Goal: Book appointment/travel/reservation

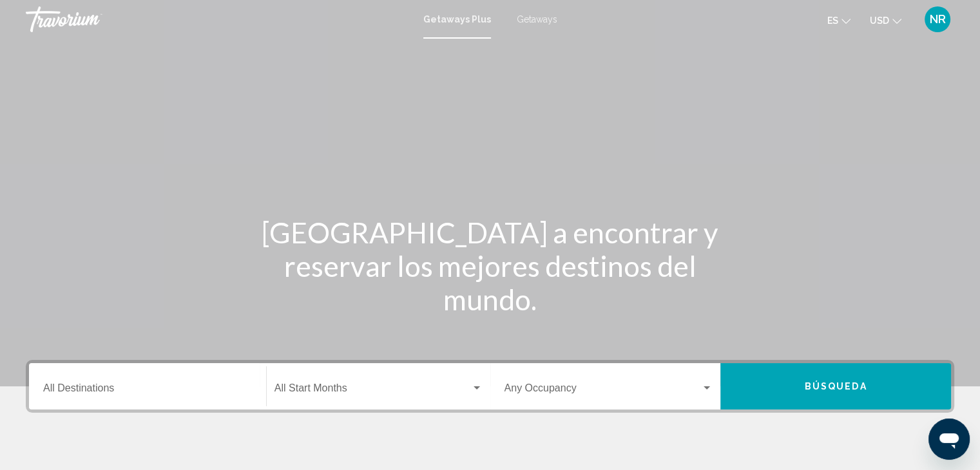
click at [124, 385] on input "Destination All Destinations" at bounding box center [147, 391] width 209 height 12
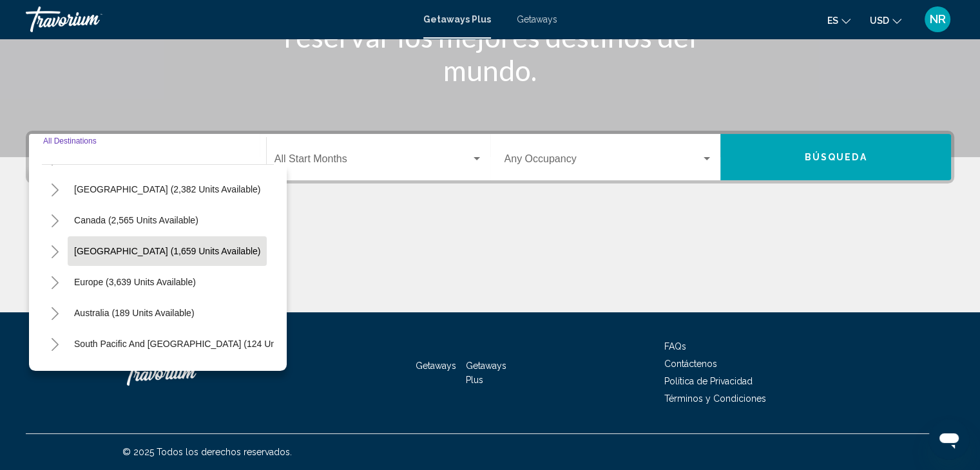
scroll to position [61, 0]
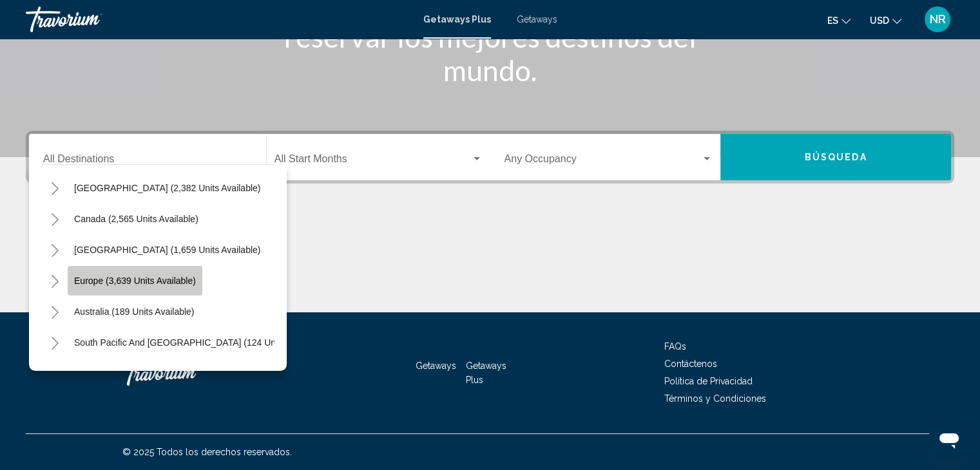
click at [126, 288] on button "Europe (3,639 units available)" at bounding box center [135, 281] width 135 height 30
type input "**********"
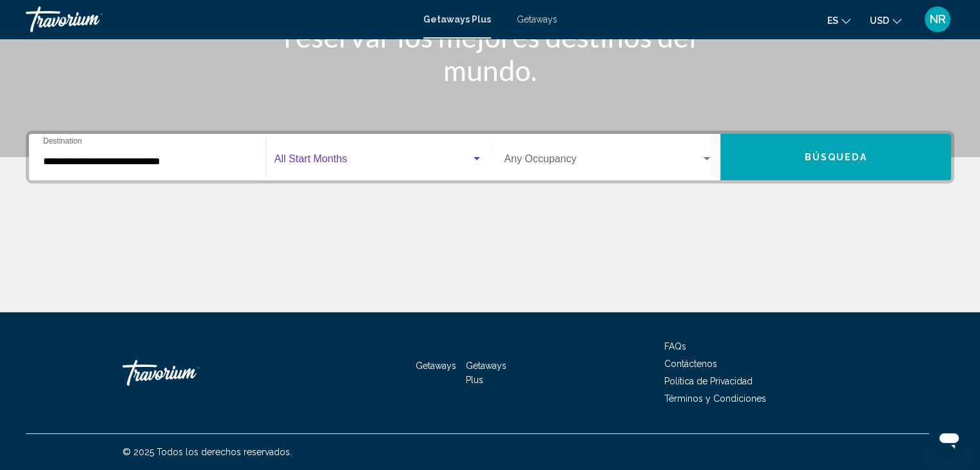
click at [338, 160] on span "Search widget" at bounding box center [372, 162] width 197 height 12
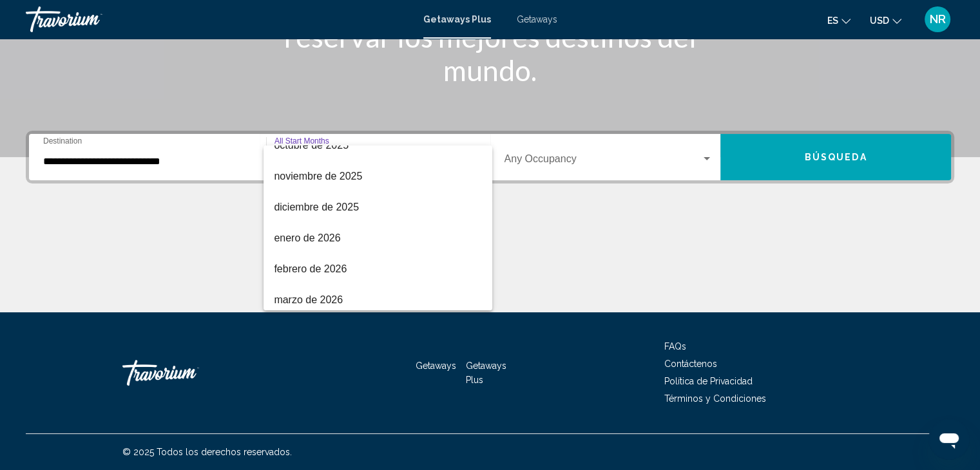
scroll to position [110, 0]
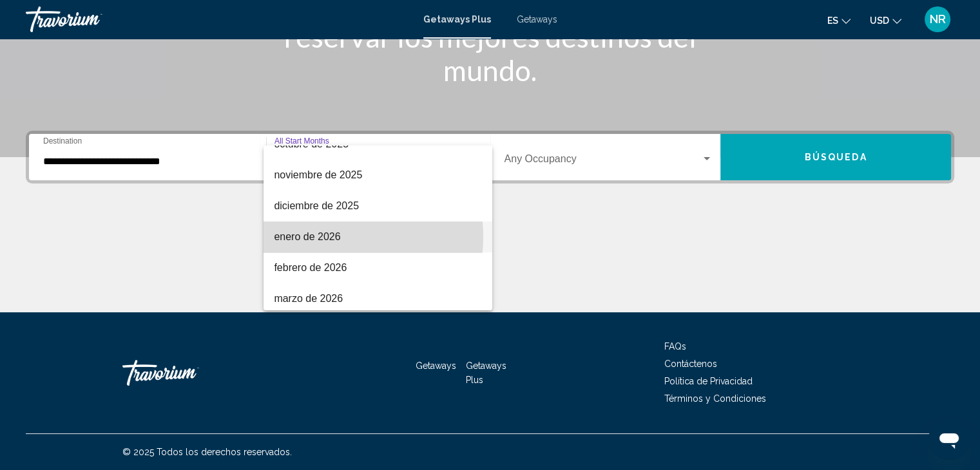
click at [326, 236] on span "enero de 2026" at bounding box center [378, 237] width 208 height 31
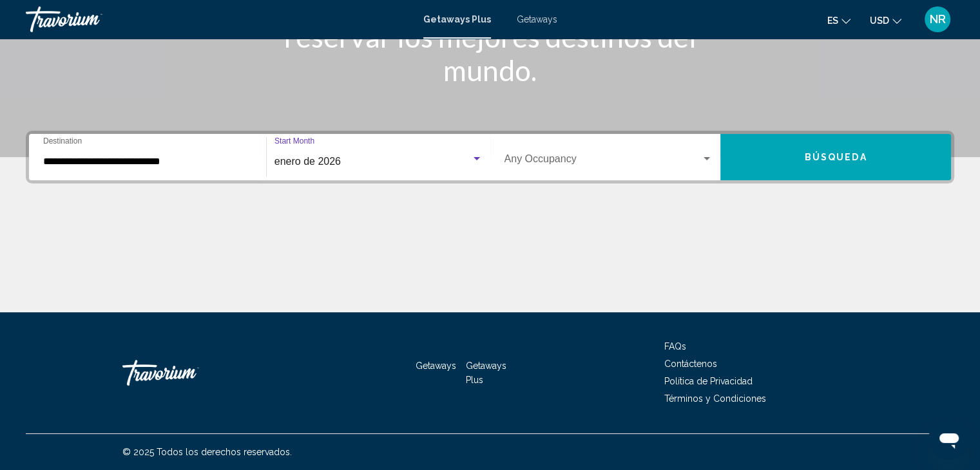
click at [586, 165] on span "Search widget" at bounding box center [603, 162] width 197 height 12
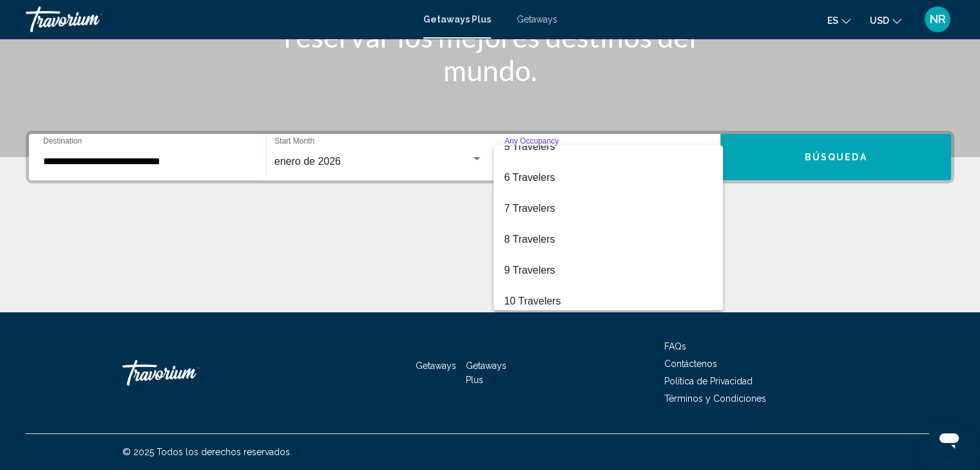
scroll to position [139, 0]
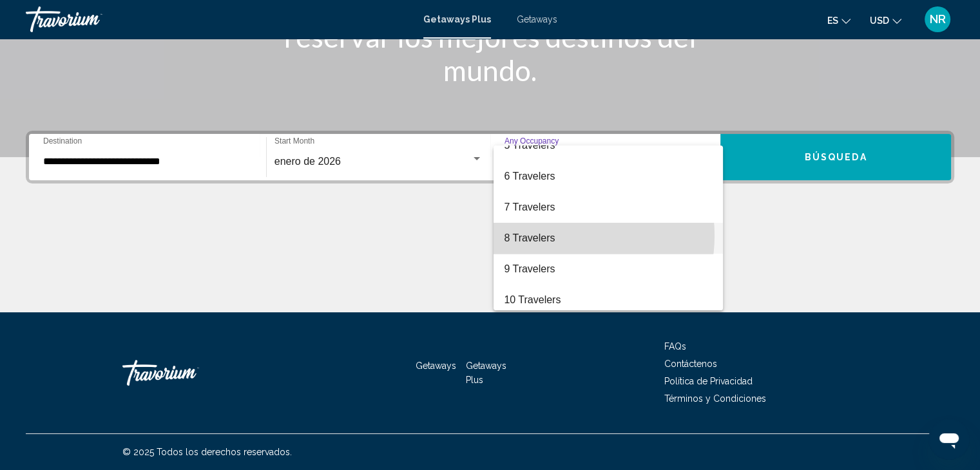
click at [549, 235] on span "8 Travelers" at bounding box center [608, 238] width 209 height 31
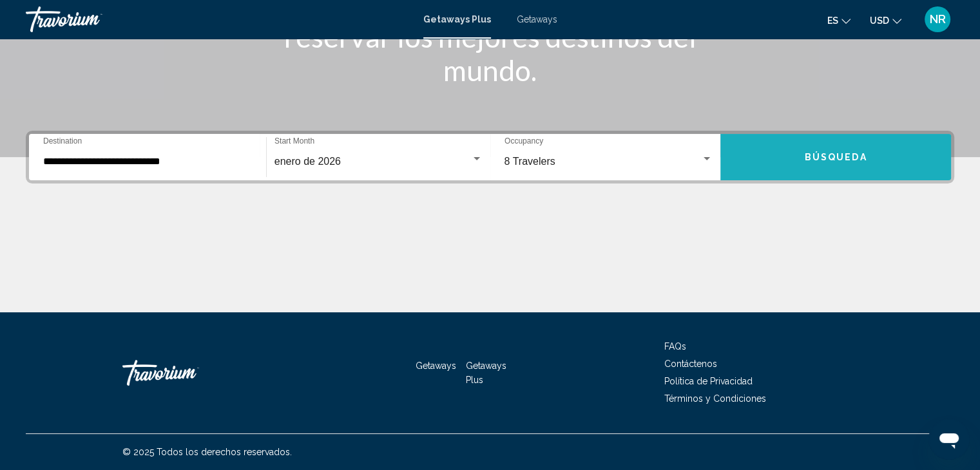
click at [825, 150] on button "Búsqueda" at bounding box center [835, 157] width 231 height 46
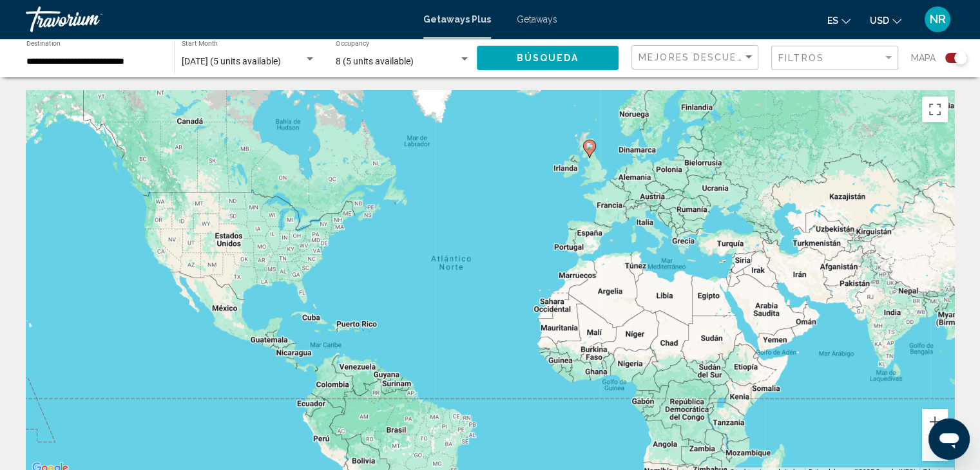
click at [397, 60] on span "8 (5 units available)" at bounding box center [375, 61] width 78 height 10
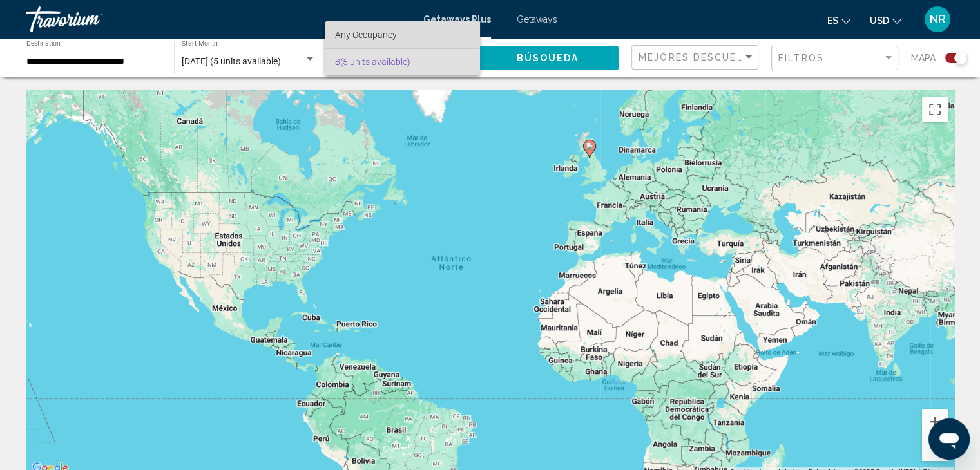
click at [377, 30] on span "Any Occupancy" at bounding box center [366, 35] width 62 height 10
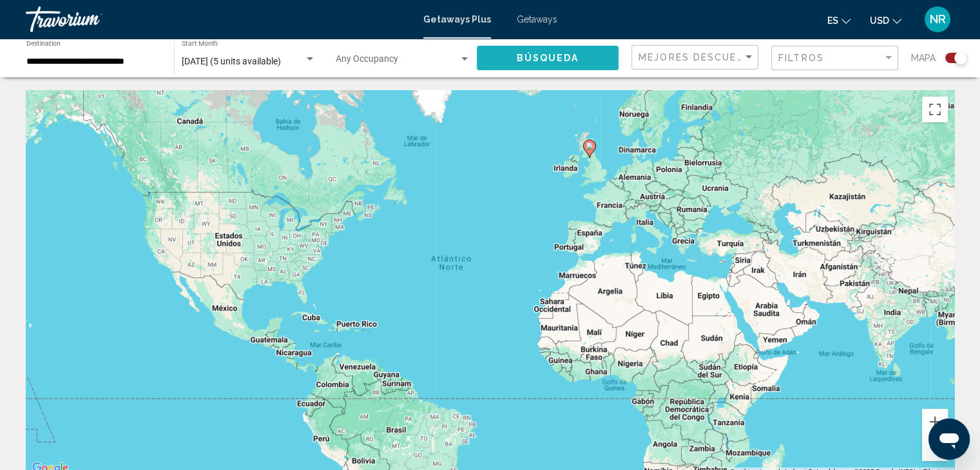
click at [539, 58] on span "Búsqueda" at bounding box center [548, 58] width 62 height 10
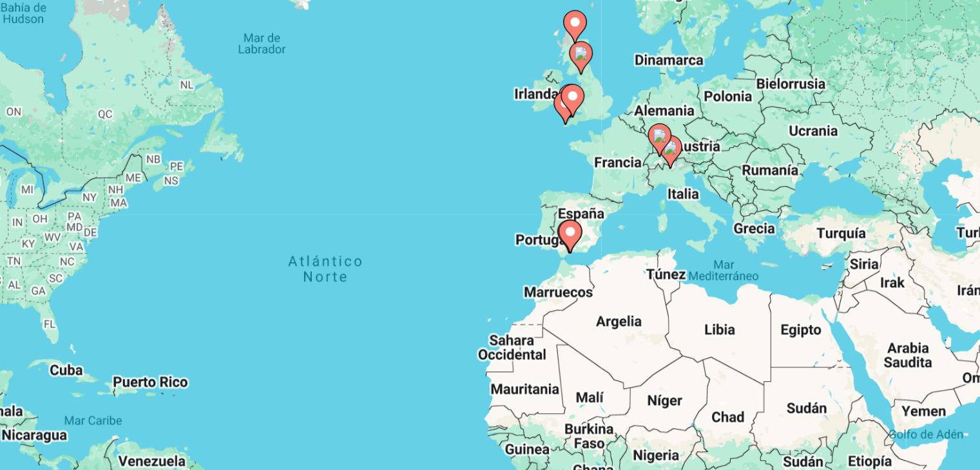
click at [633, 193] on image "Main content" at bounding box center [632, 191] width 8 height 8
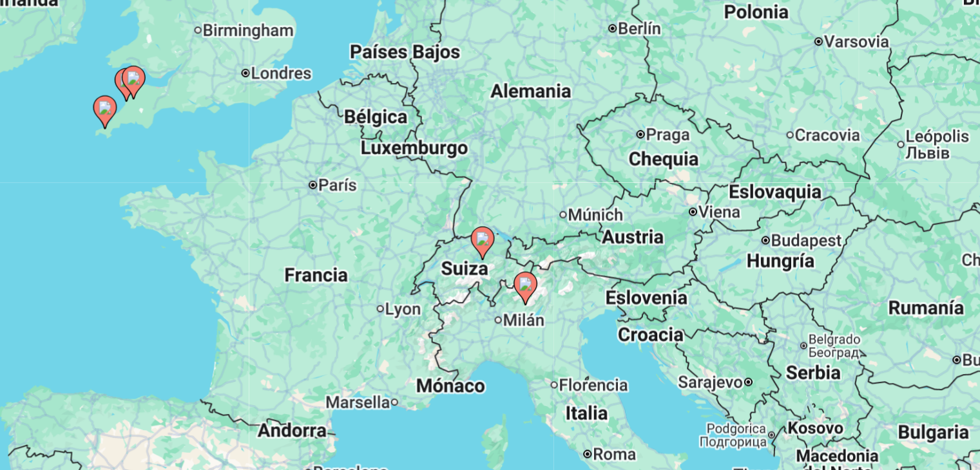
click at [515, 298] on image "Main content" at bounding box center [514, 296] width 8 height 8
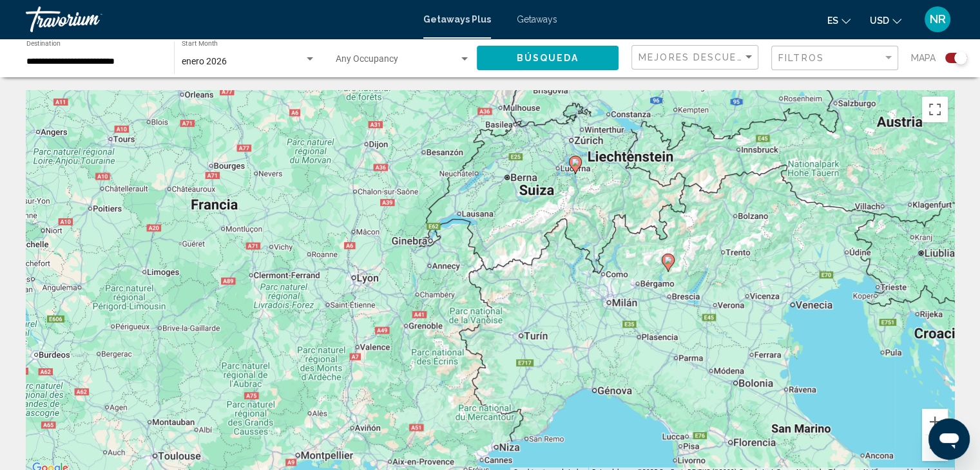
drag, startPoint x: 225, startPoint y: 273, endPoint x: 436, endPoint y: 263, distance: 211.6
click at [436, 263] on div "Para activar la función de arrastre con el teclado, pulsa Alt + Intro. Cuando h…" at bounding box center [490, 283] width 928 height 387
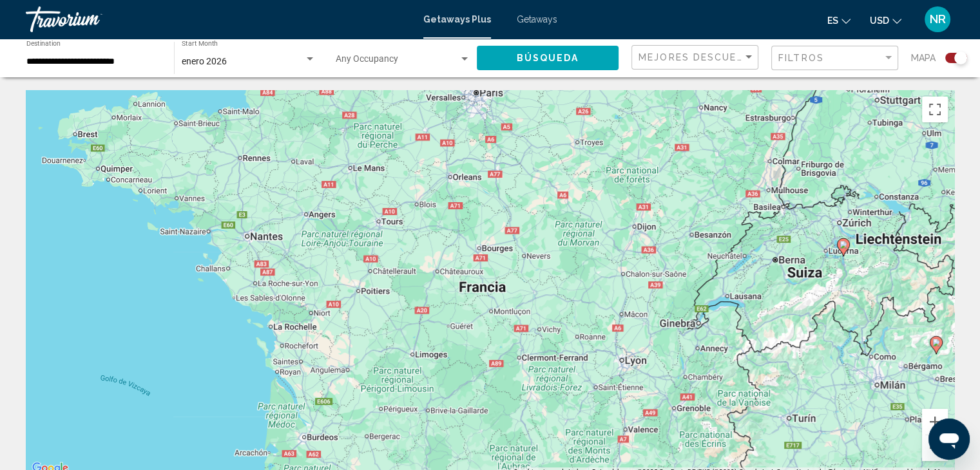
drag, startPoint x: 238, startPoint y: 270, endPoint x: 537, endPoint y: 376, distance: 317.1
click at [537, 376] on div "Para activar la función de arrastre con el teclado, pulsa Alt + Intro. Cuando h…" at bounding box center [490, 283] width 928 height 387
click at [111, 62] on input "**********" at bounding box center [93, 62] width 135 height 10
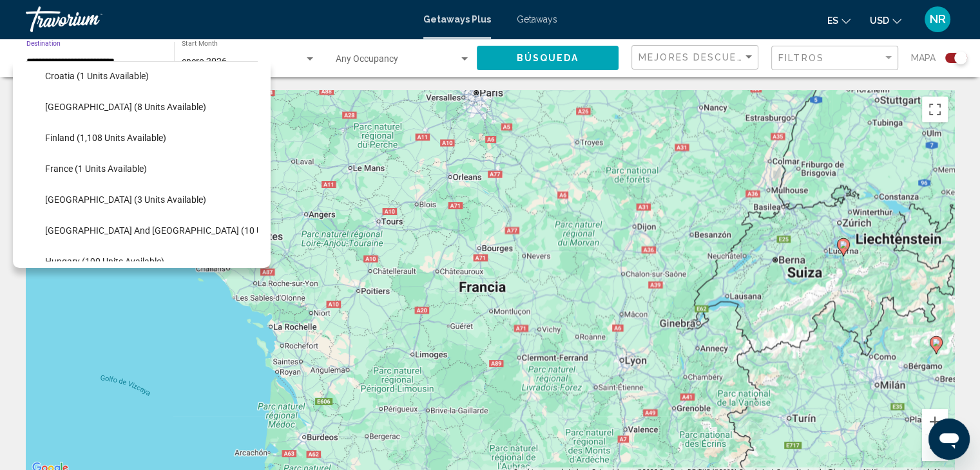
scroll to position [244, 0]
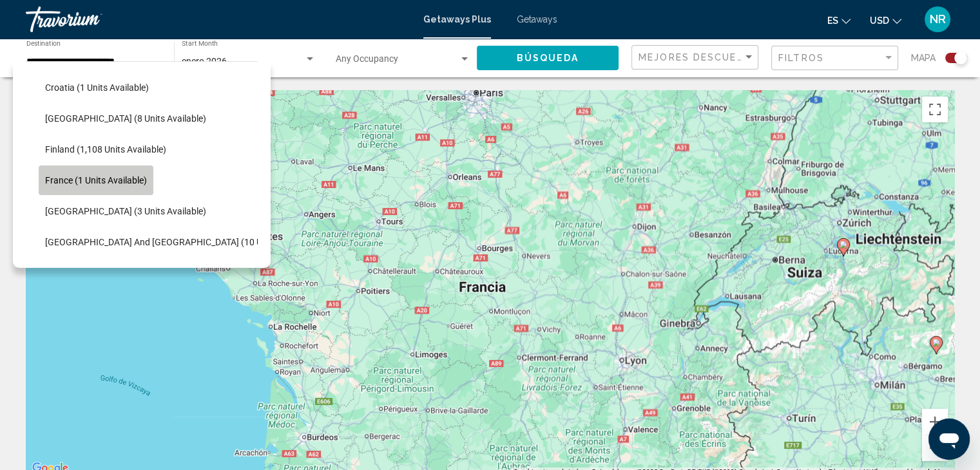
click at [112, 187] on button "France (1 units available)" at bounding box center [96, 181] width 115 height 30
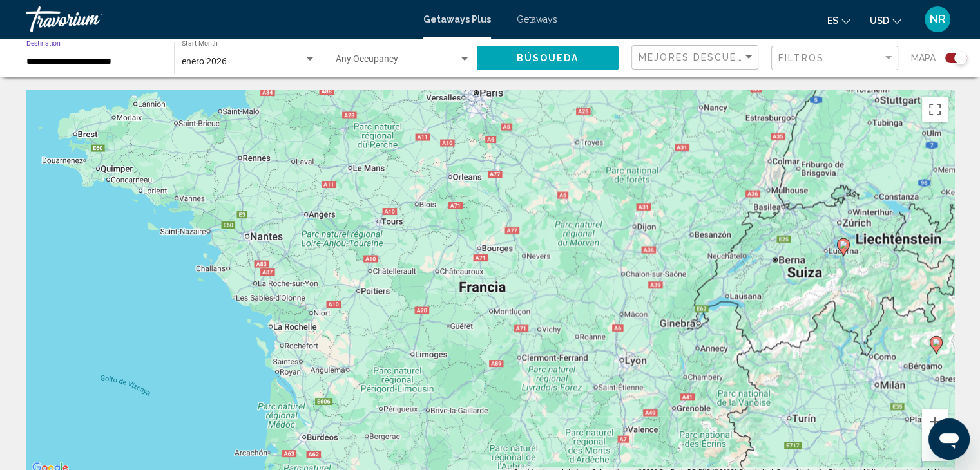
click at [570, 55] on span "Búsqueda" at bounding box center [548, 58] width 62 height 10
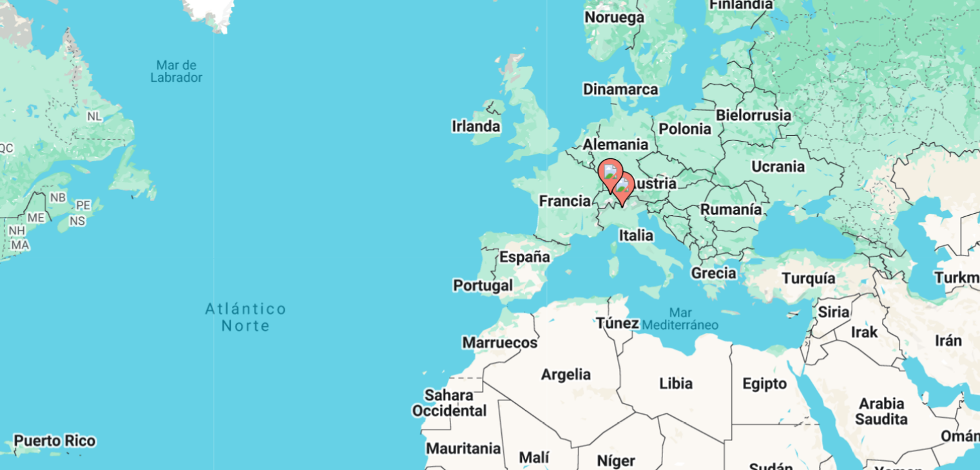
click at [632, 189] on image "Main content" at bounding box center [632, 191] width 8 height 8
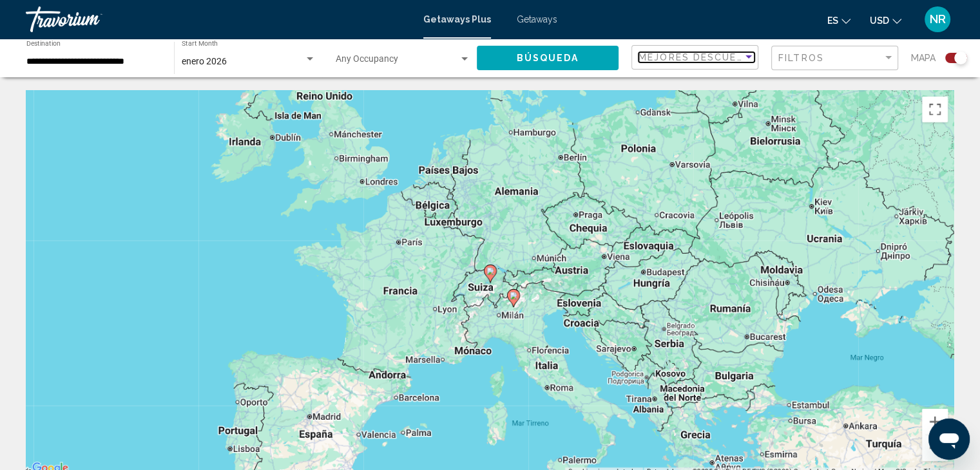
click at [702, 57] on span "Mejores descuentos" at bounding box center [704, 57] width 130 height 10
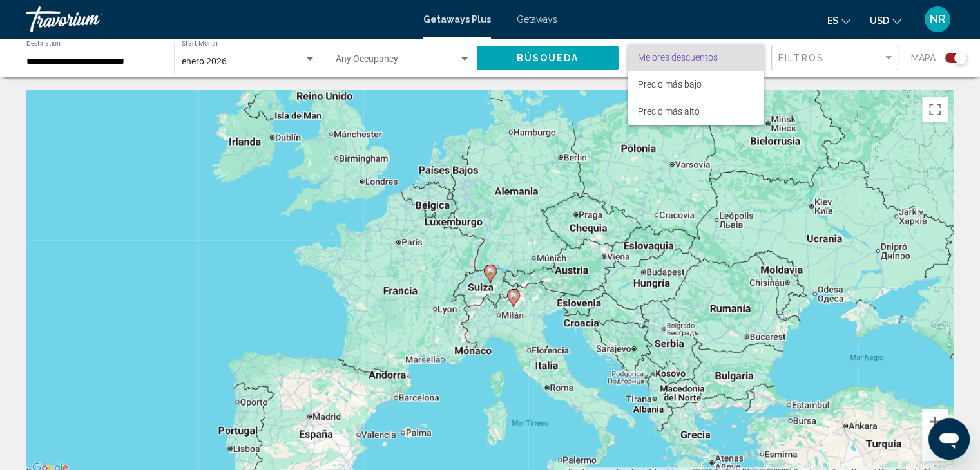
click at [812, 61] on div at bounding box center [490, 235] width 980 height 470
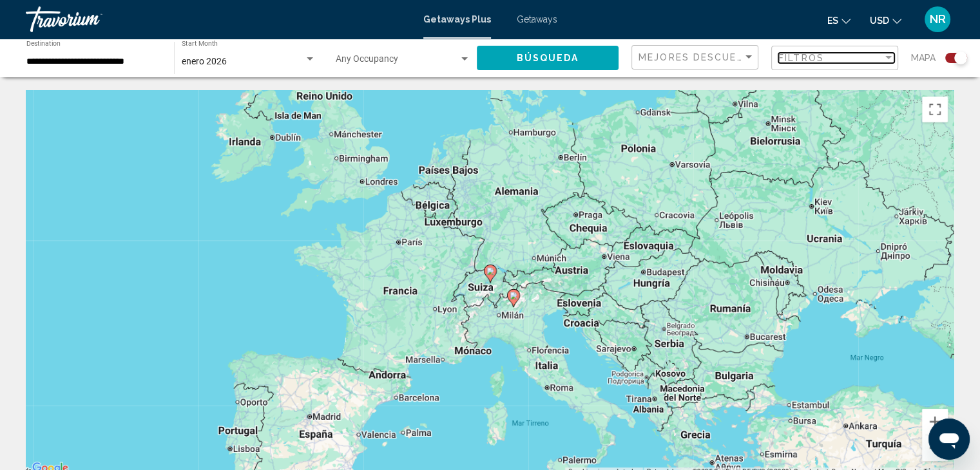
click at [812, 61] on span "Filtros" at bounding box center [801, 58] width 46 height 10
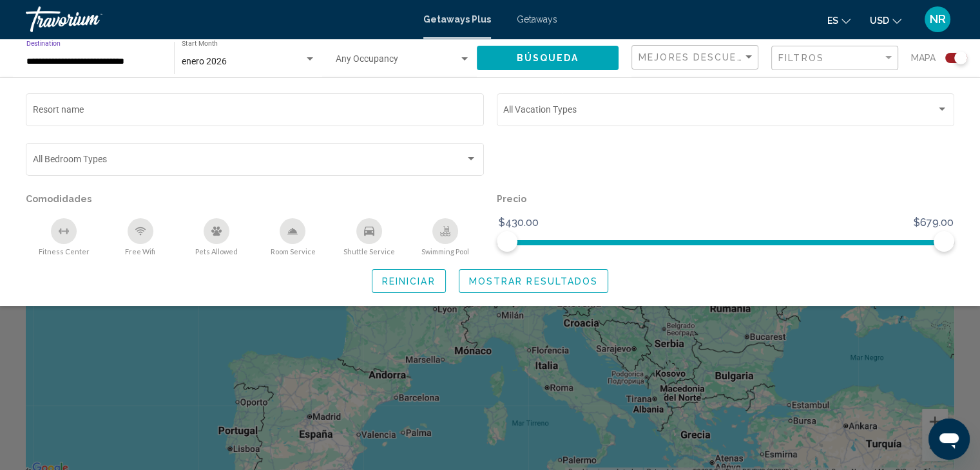
click at [81, 61] on input "**********" at bounding box center [93, 62] width 135 height 10
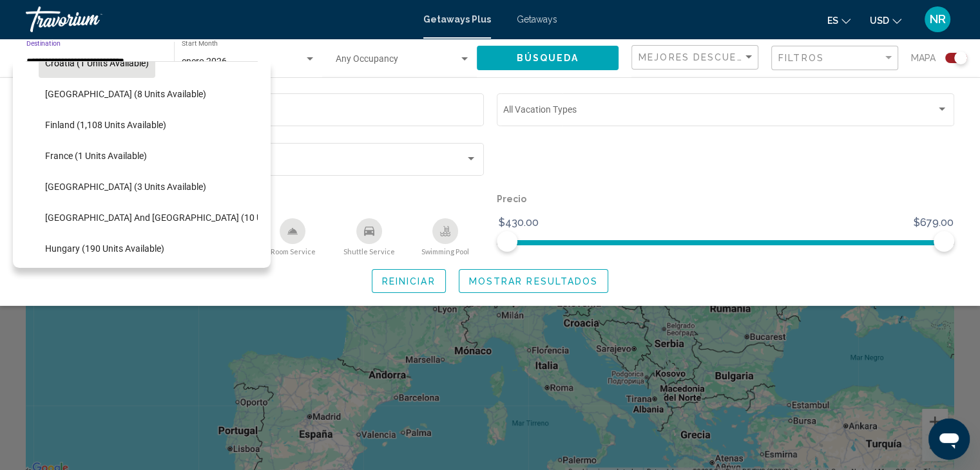
scroll to position [270, 0]
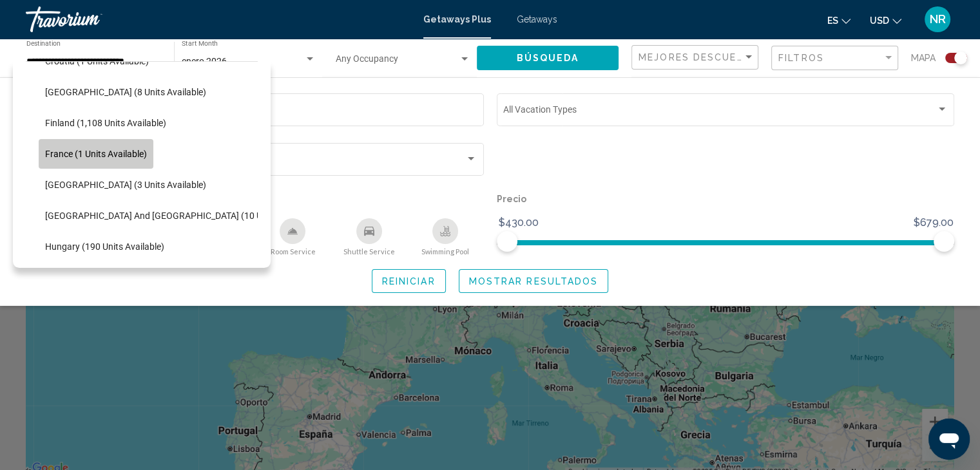
click at [126, 160] on button "France (1 units available)" at bounding box center [96, 154] width 115 height 30
type input "**********"
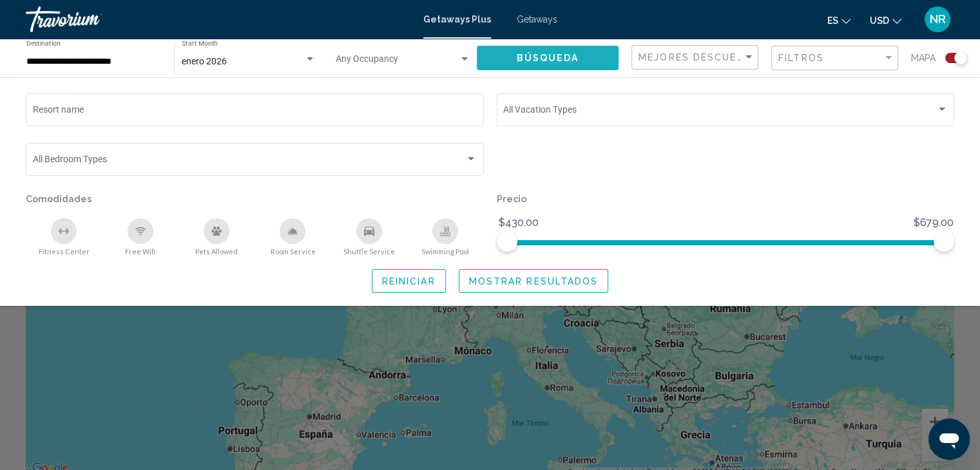
click at [566, 64] on button "Búsqueda" at bounding box center [548, 58] width 142 height 24
